Goal: Information Seeking & Learning: Learn about a topic

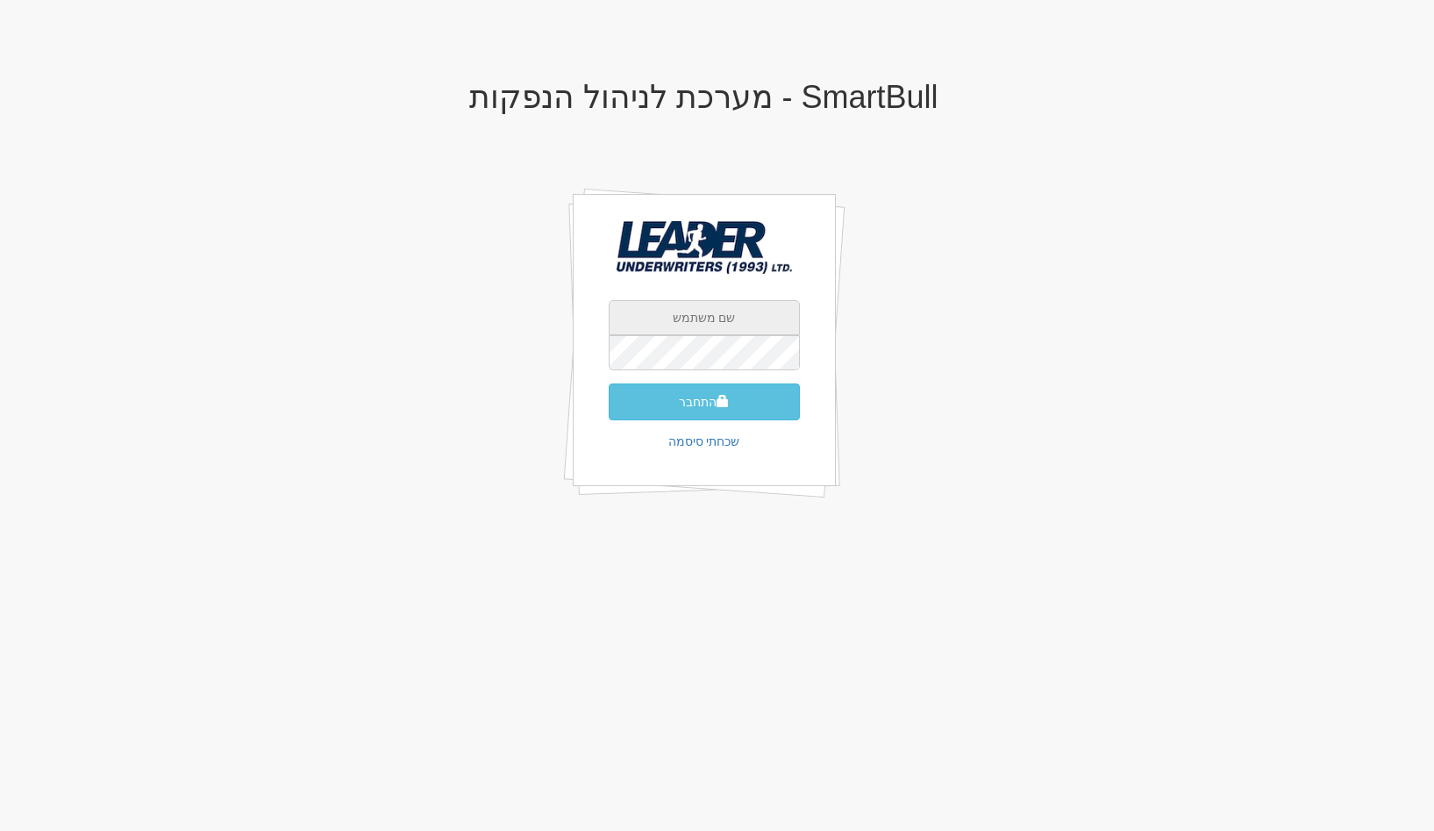
click at [752, 331] on input "text" at bounding box center [704, 317] width 191 height 35
type input "gal@smartbull.co.il"
click at [609, 383] on button "התחבר" at bounding box center [704, 401] width 191 height 37
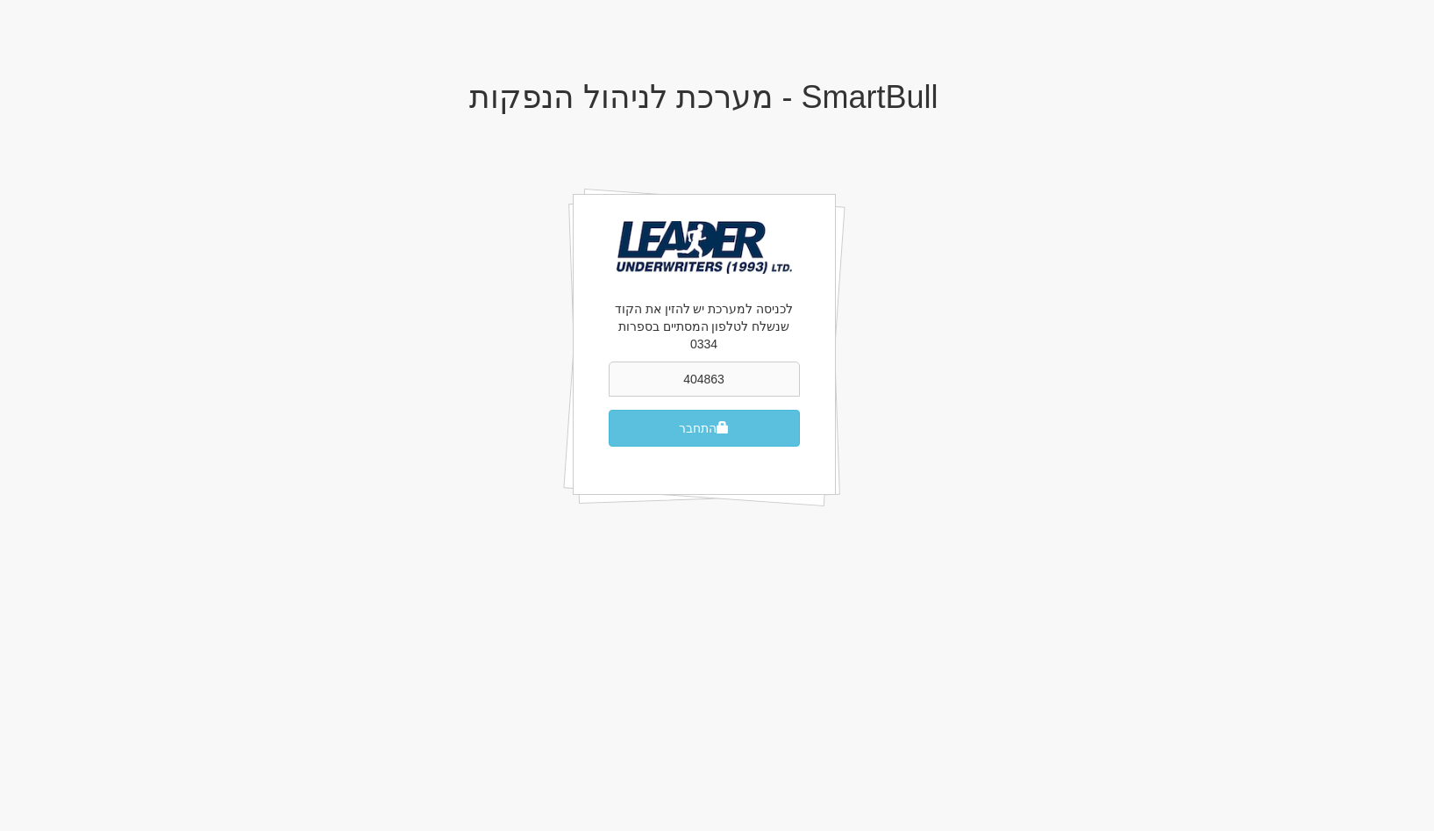
type input "404863"
click at [609, 410] on button "התחבר" at bounding box center [704, 428] width 191 height 37
click at [728, 421] on span "submit" at bounding box center [723, 427] width 12 height 12
click at [667, 361] on input "404863" at bounding box center [704, 378] width 191 height 35
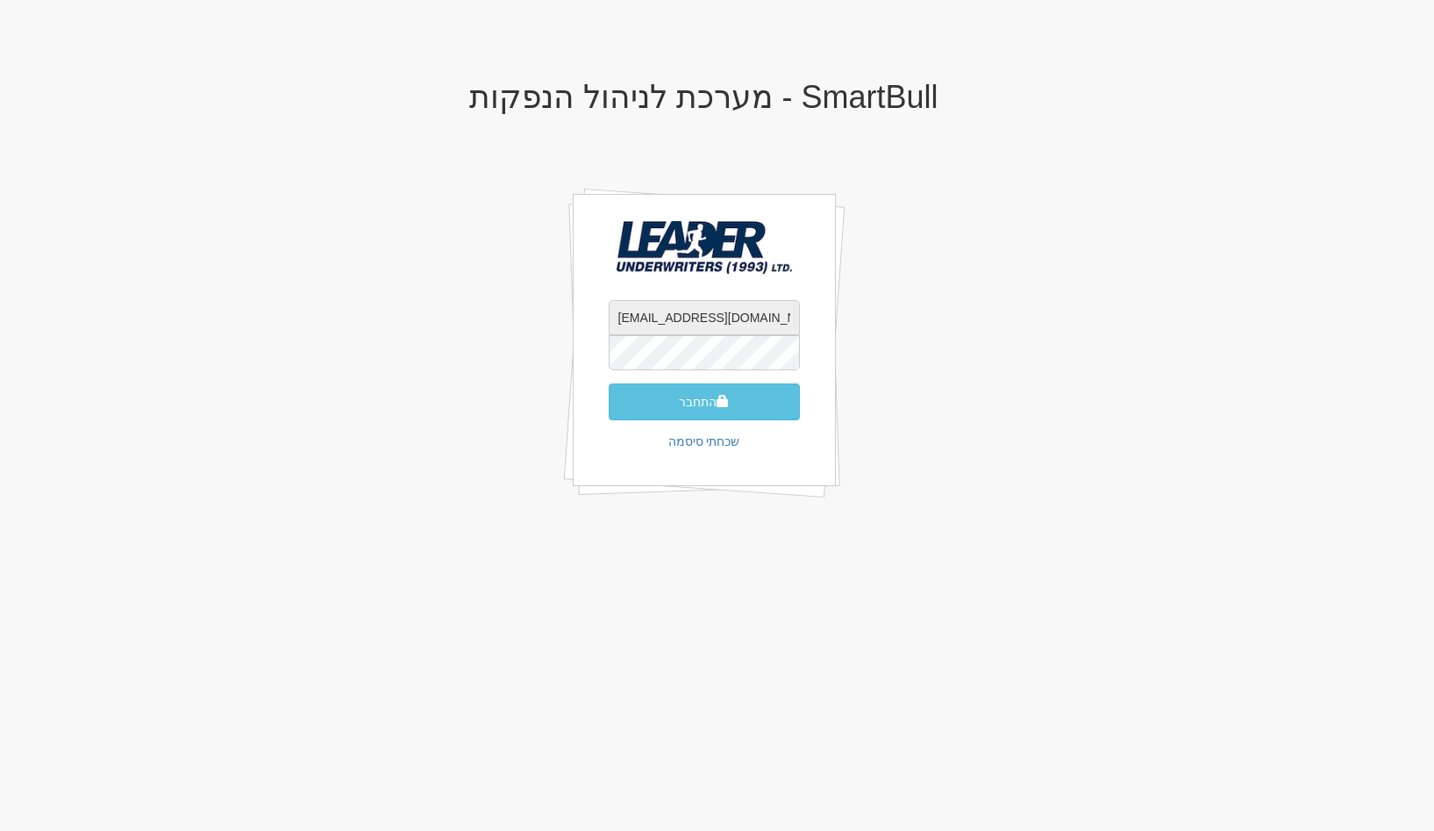
click at [760, 308] on input "gal@smartbull.co.il" at bounding box center [704, 317] width 191 height 35
click at [718, 396] on span "submit" at bounding box center [723, 401] width 12 height 12
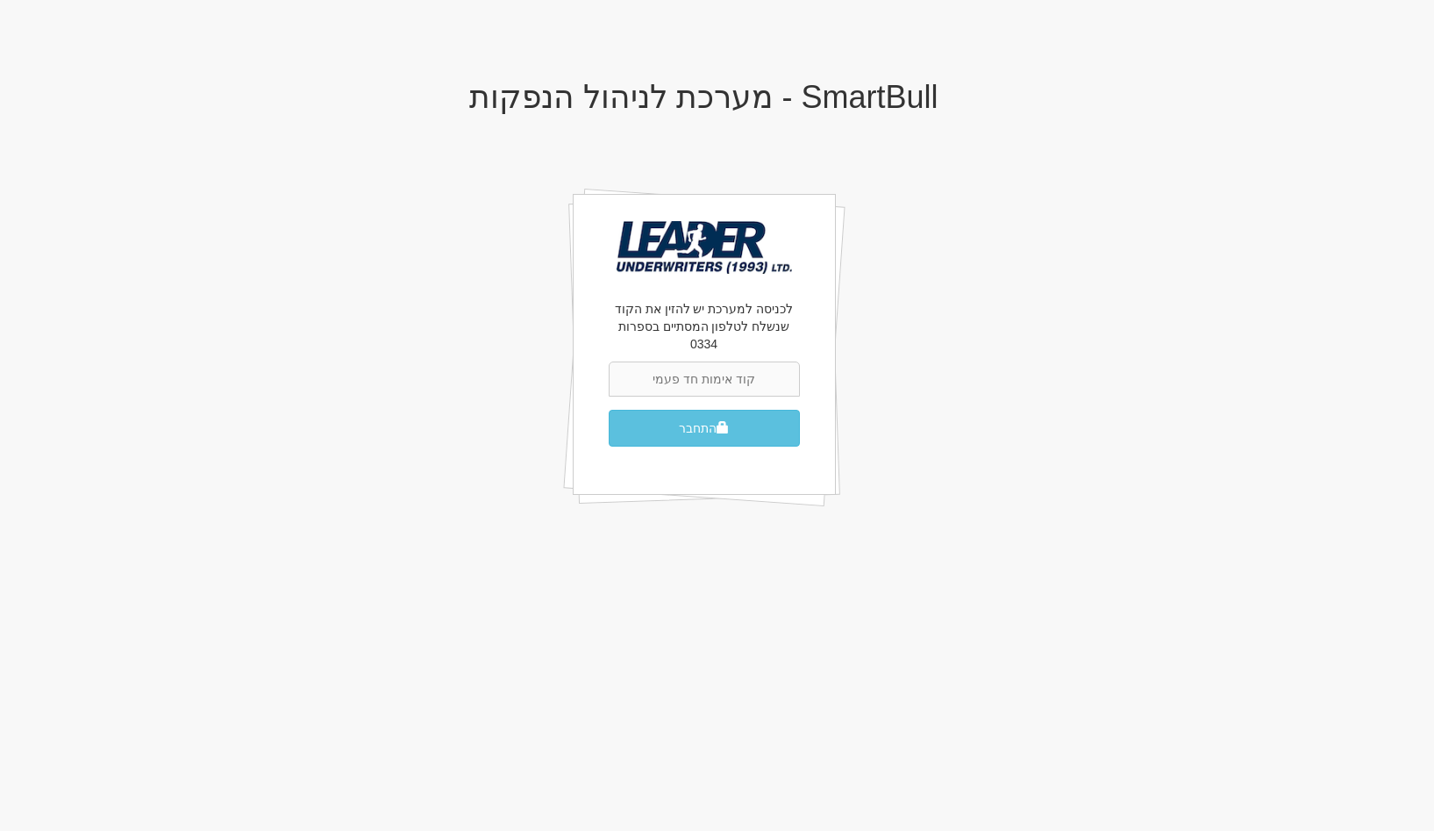
click at [705, 364] on input "text" at bounding box center [704, 378] width 191 height 35
type input "691359"
click at [609, 410] on button "התחבר" at bounding box center [704, 428] width 191 height 37
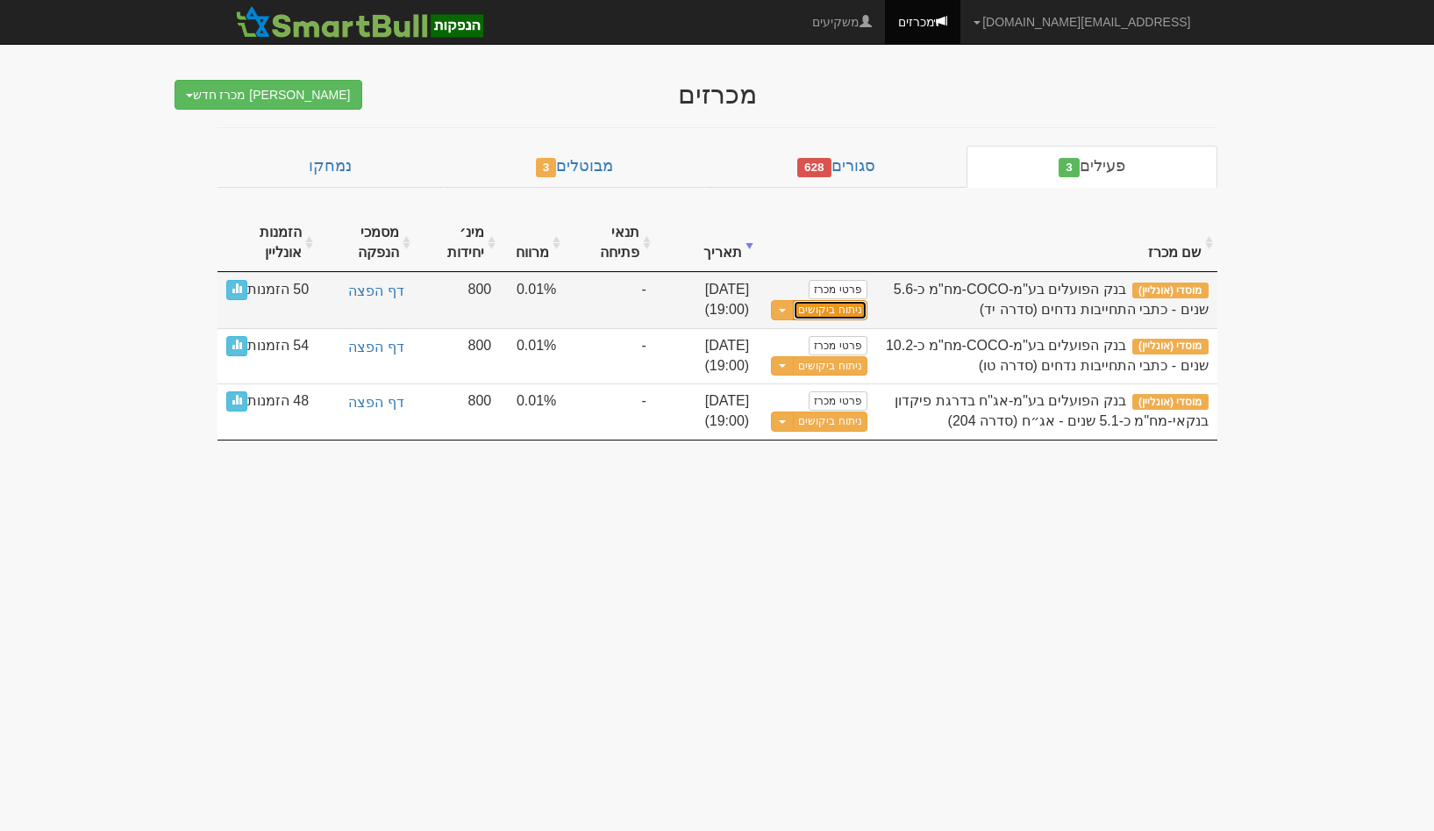
click at [805, 312] on link "ניתוח ביקושים" at bounding box center [830, 310] width 74 height 20
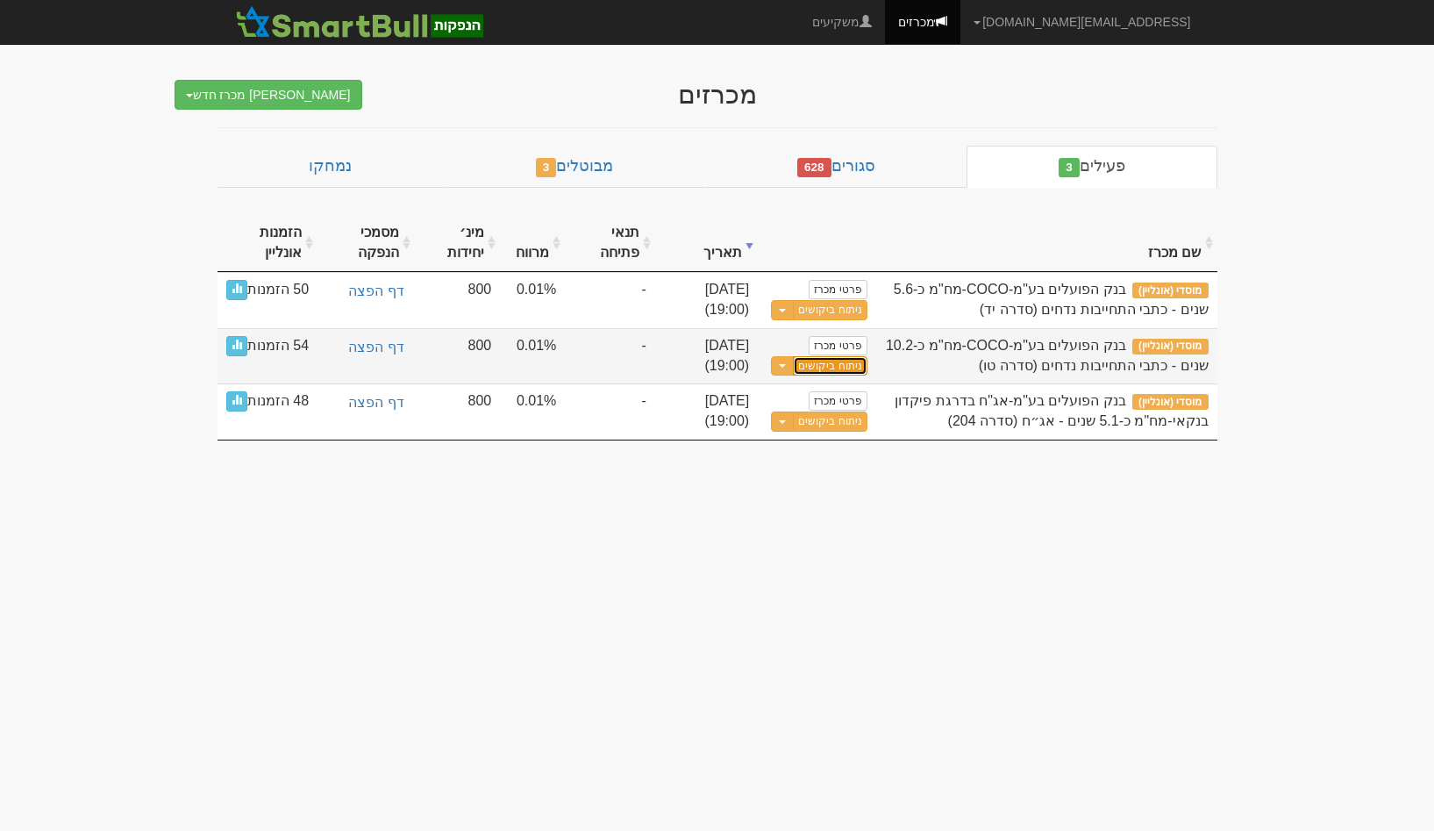
click at [802, 367] on link "ניתוח ביקושים" at bounding box center [830, 366] width 74 height 20
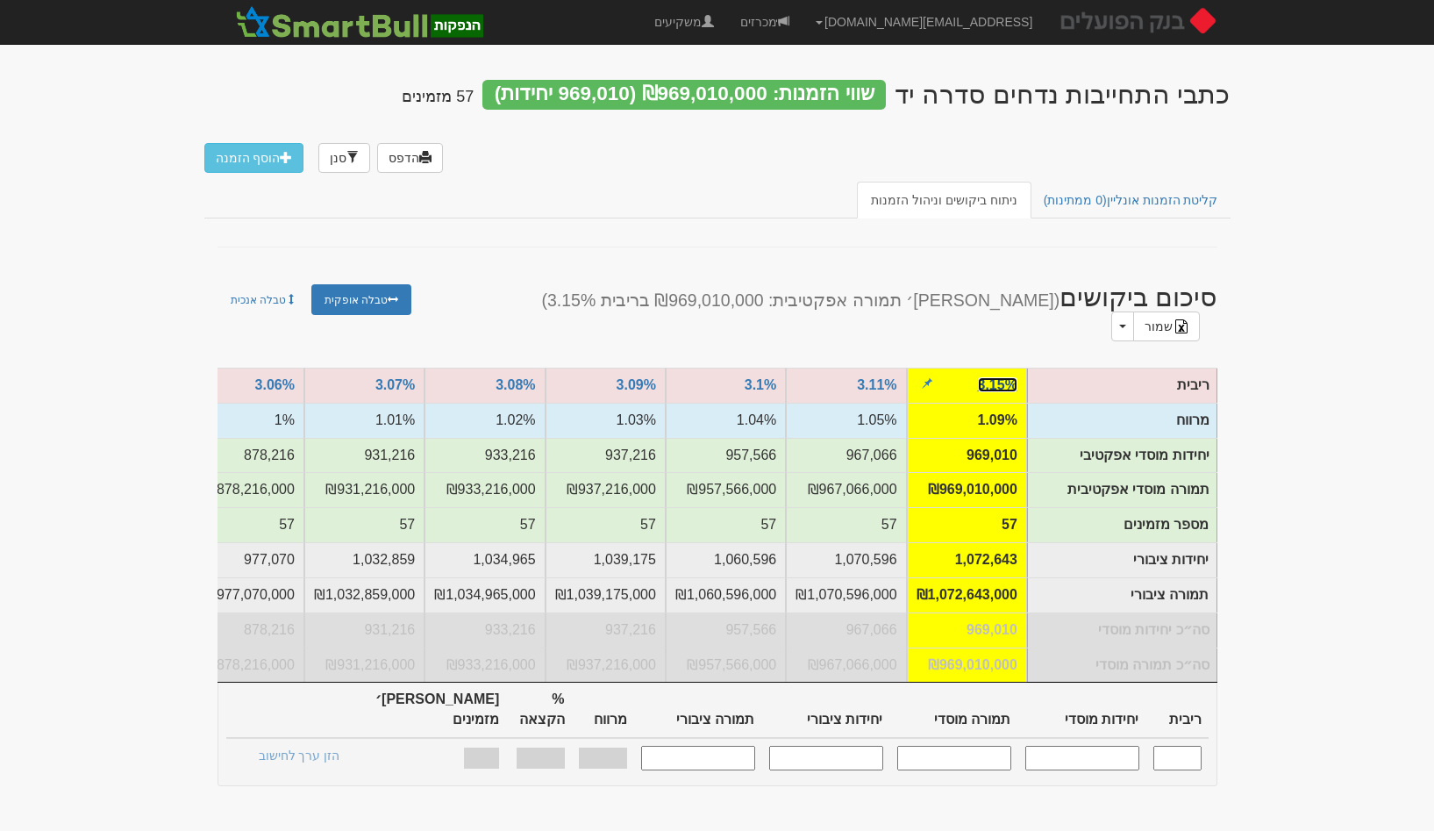
click at [996, 377] on link "3.15%" at bounding box center [997, 384] width 39 height 15
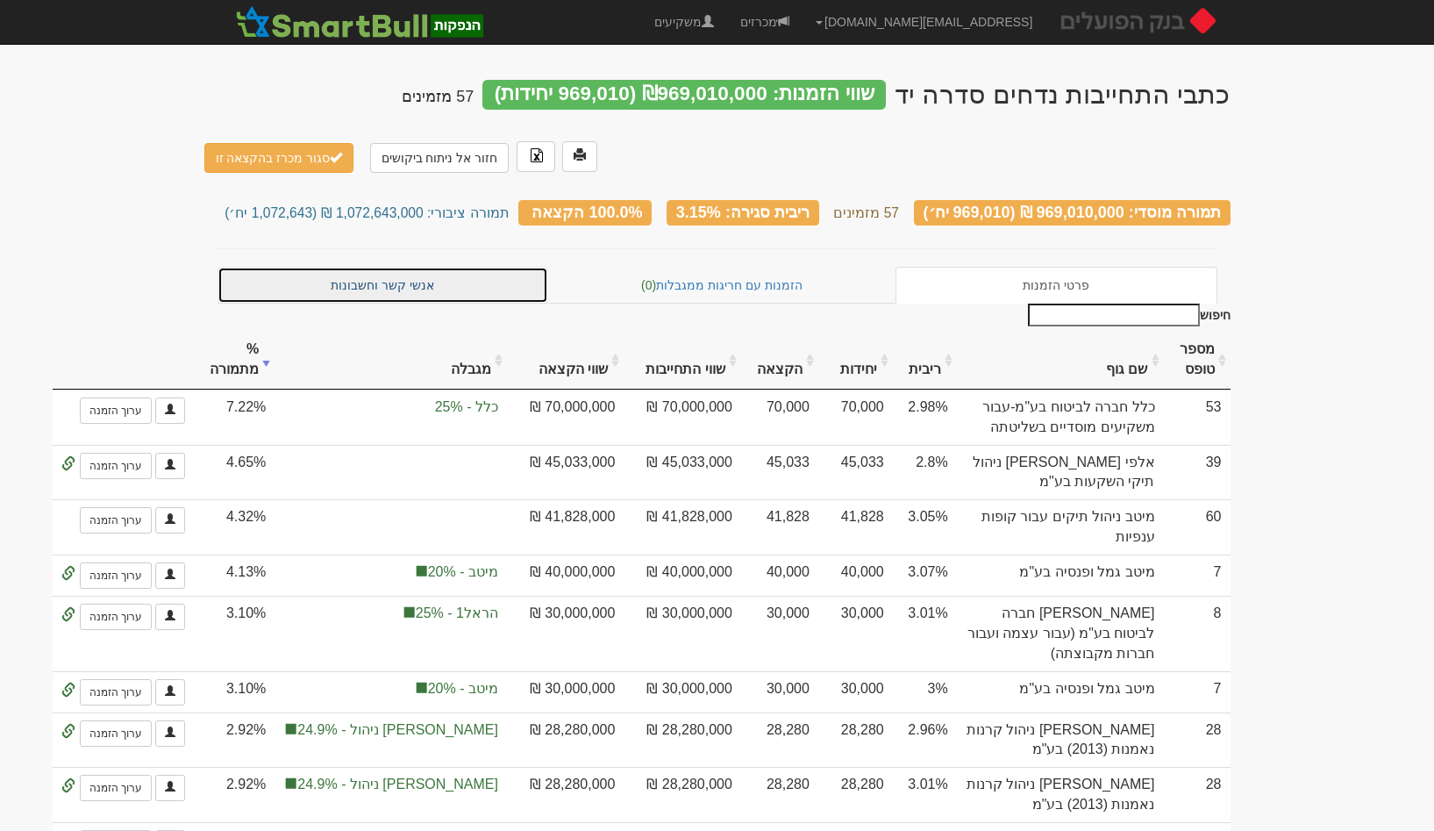
click at [461, 291] on link "אנשי קשר וחשבונות" at bounding box center [383, 285] width 332 height 37
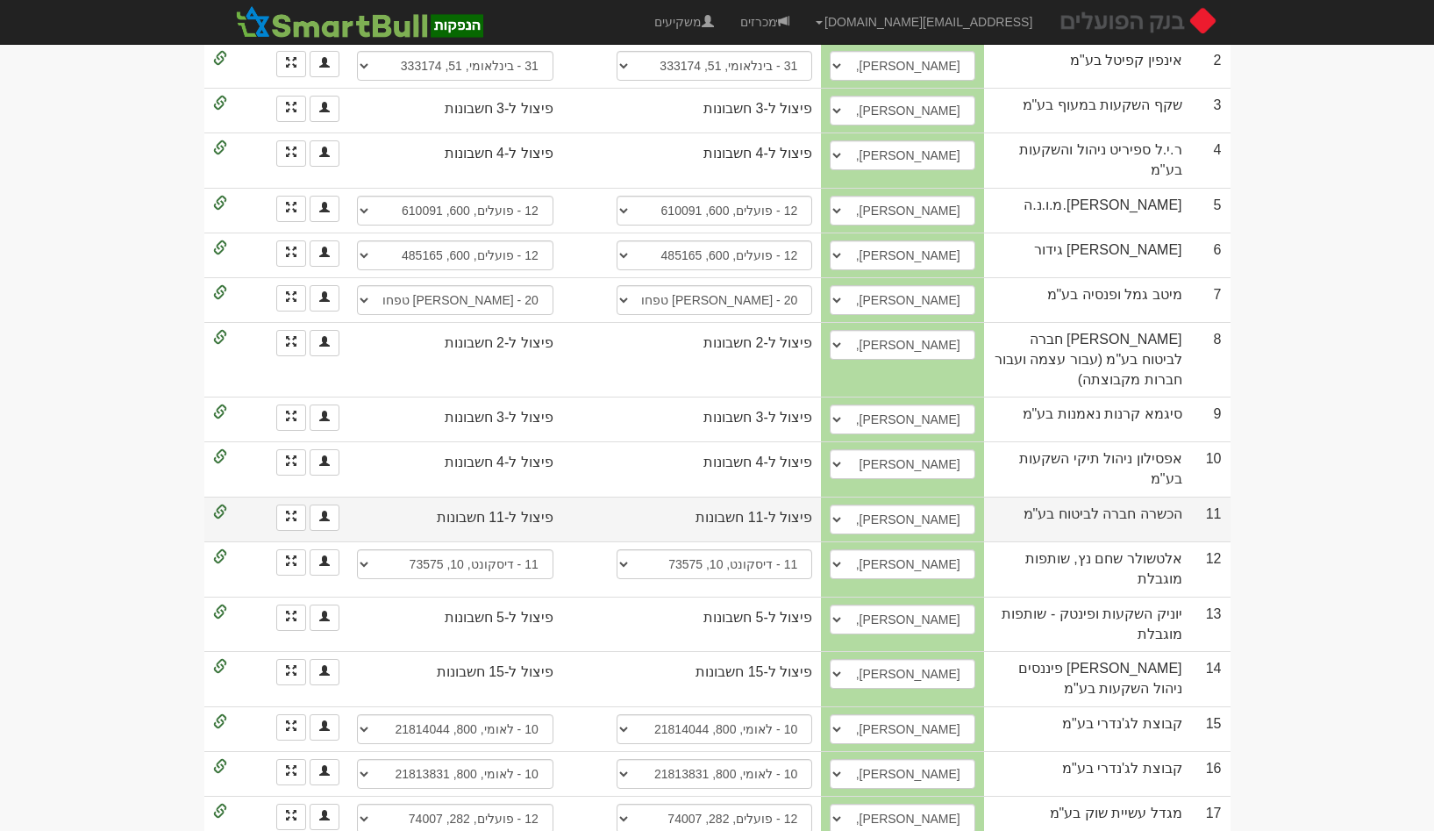
scroll to position [503, 0]
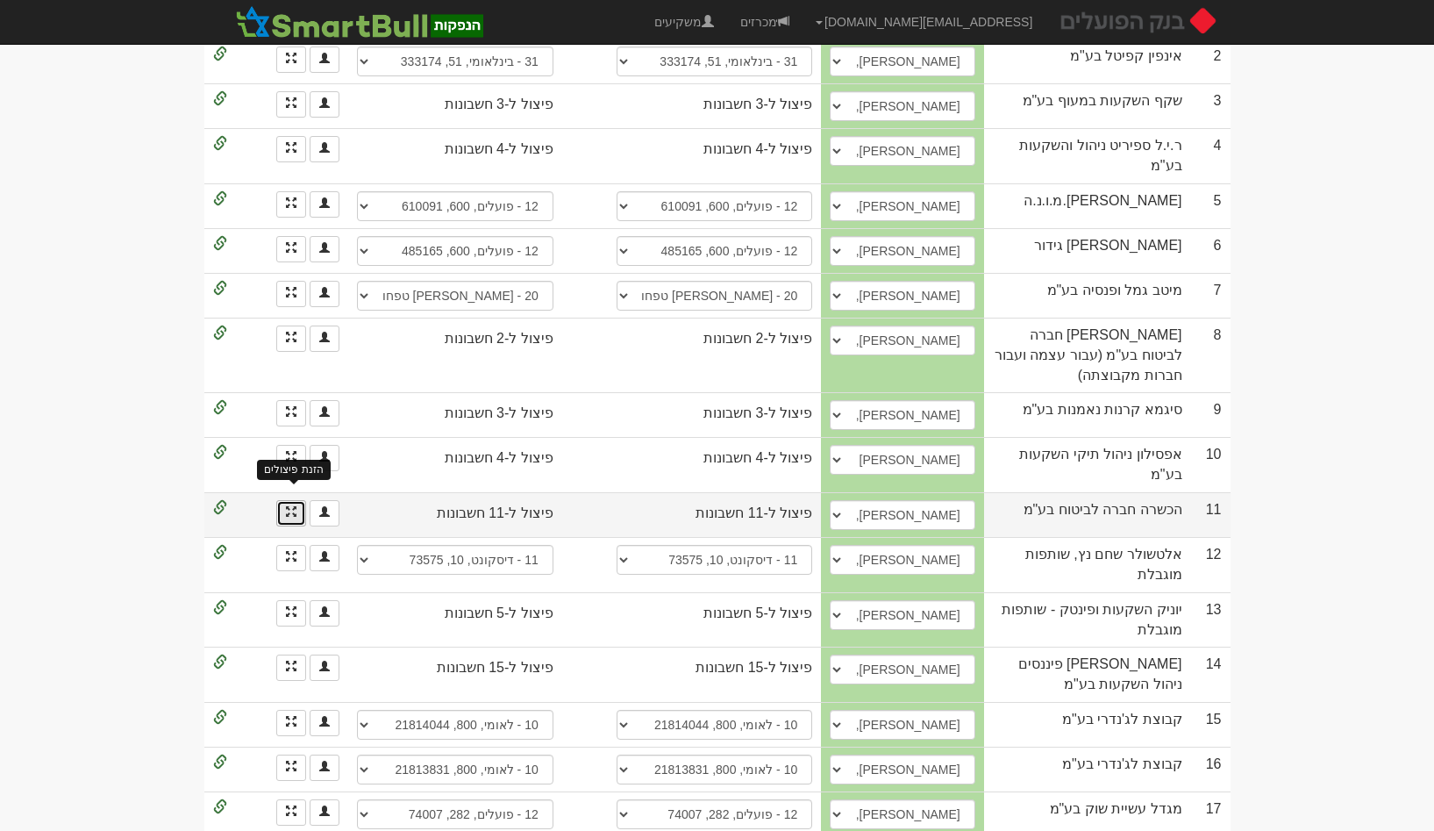
click at [289, 506] on span at bounding box center [291, 511] width 11 height 11
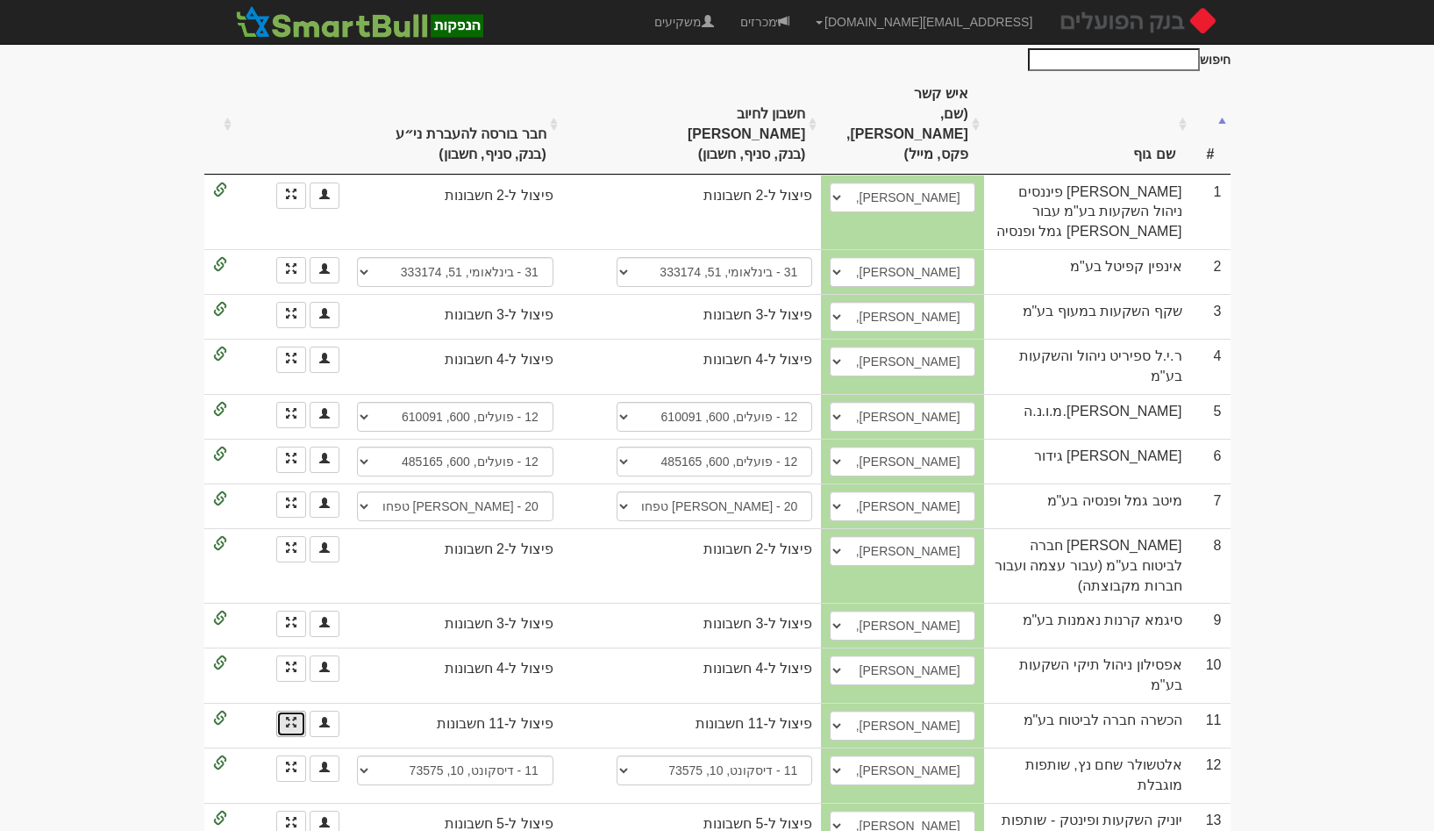
scroll to position [0, 0]
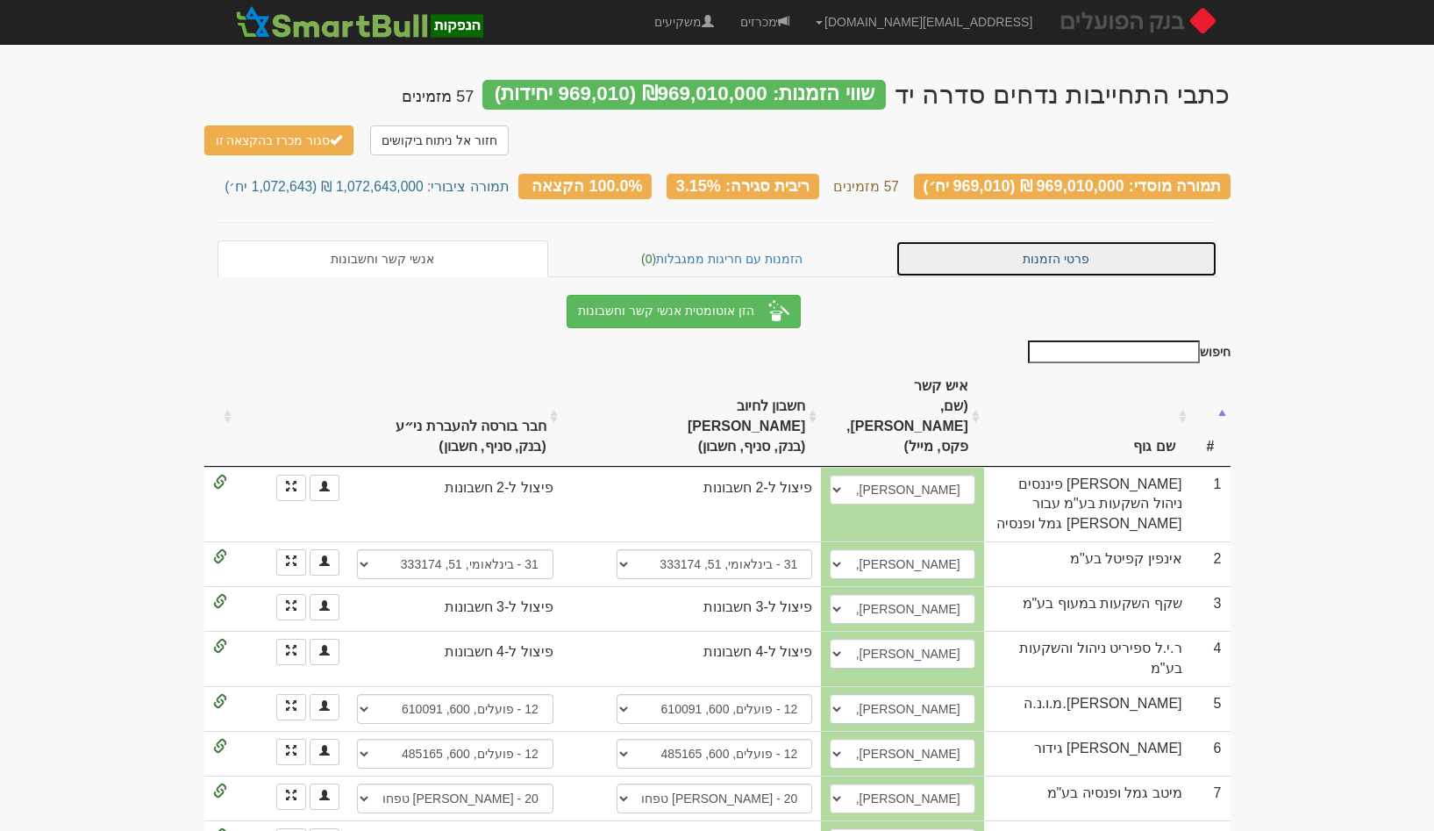
click at [1019, 257] on link "פרטי הזמנות" at bounding box center [1056, 258] width 322 height 37
